Goal: Information Seeking & Learning: Check status

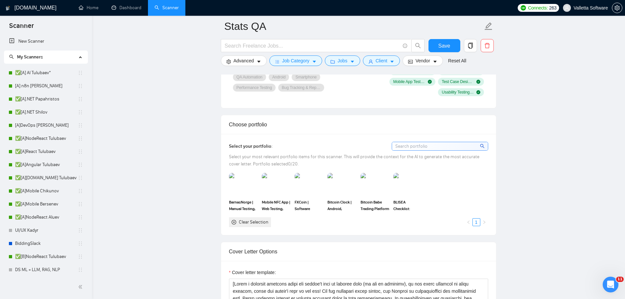
scroll to position [290, 0]
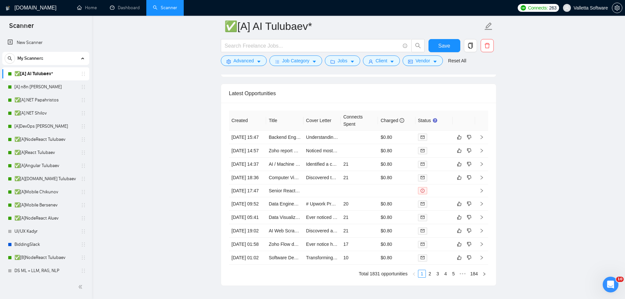
scroll to position [1957, 0]
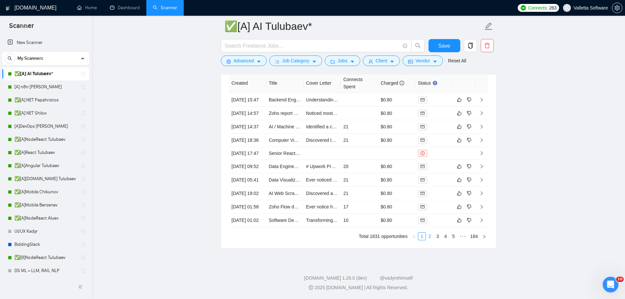
click at [429, 240] on link "2" at bounding box center [429, 235] width 7 height 7
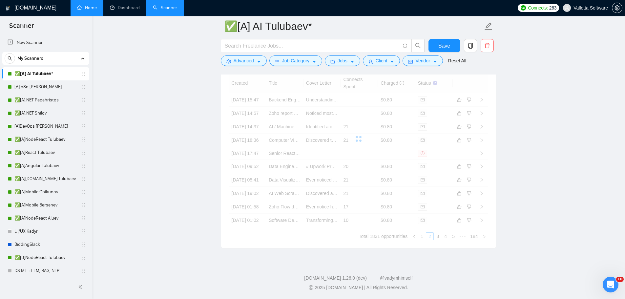
click at [95, 8] on link "Home" at bounding box center [87, 8] width 20 height 6
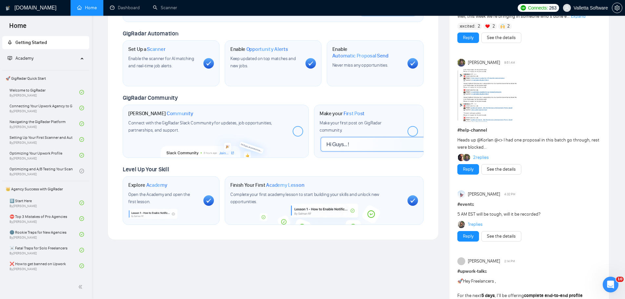
scroll to position [216, 0]
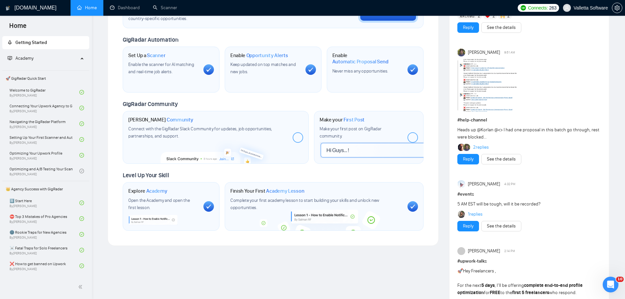
click at [618, 184] on div "[DOMAIN_NAME] Home Dashboard Scanner Connects: 263 Valletta Software Welcome to…" at bounding box center [358, 192] width 533 height 817
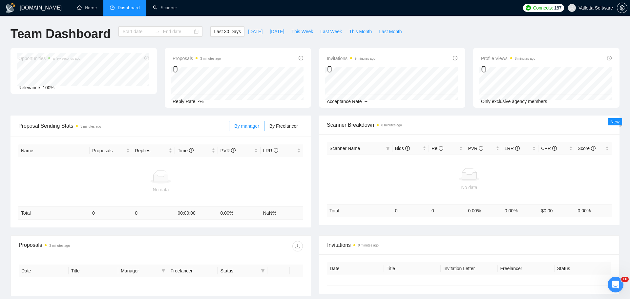
type input "[DATE]"
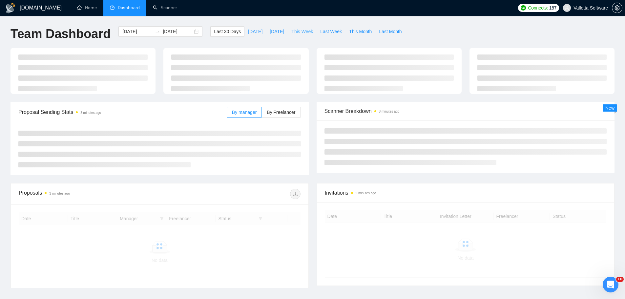
click at [292, 30] on span "This Week" at bounding box center [302, 31] width 22 height 7
type input "2025-08-25"
type input "2025-08-31"
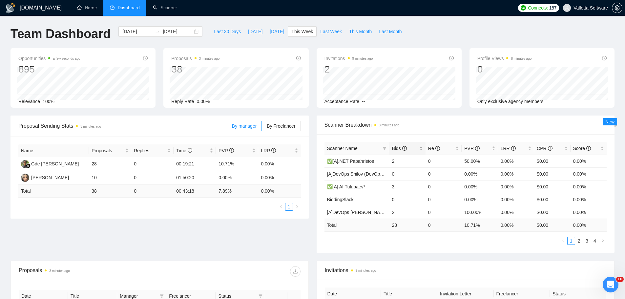
click at [402, 149] on icon "info-circle" at bounding box center [404, 148] width 5 height 5
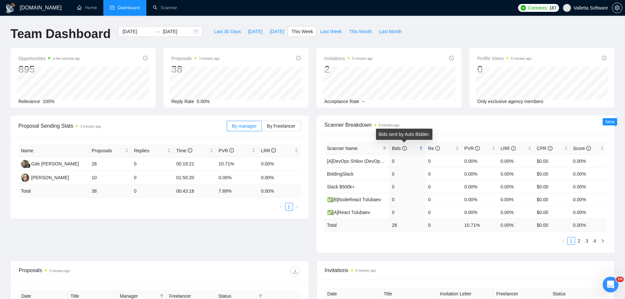
click at [402, 149] on icon "info-circle" at bounding box center [404, 148] width 5 height 5
